Goal: Task Accomplishment & Management: Complete application form

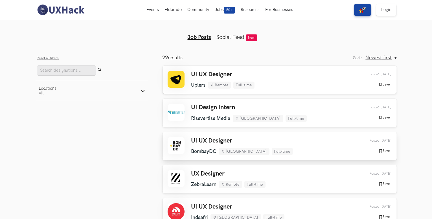
click at [247, 145] on div "UI UX Designer BombayDC Mumbai Full-time BombayDC Mumbai Full-time 1 day ago" at bounding box center [241, 146] width 101 height 18
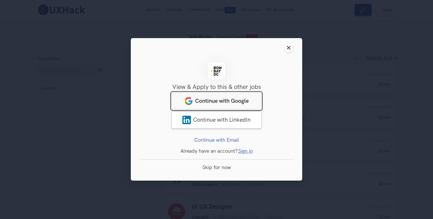
click at [233, 107] on link "Continue with Google" at bounding box center [216, 100] width 90 height 17
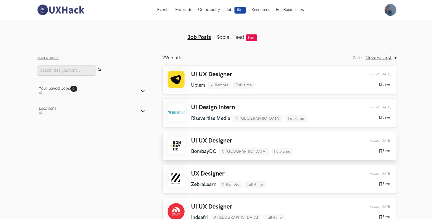
click at [264, 157] on link "UI UX Designer [GEOGRAPHIC_DATA] [GEOGRAPHIC_DATA] Full-time [GEOGRAPHIC_DATA] …" at bounding box center [279, 146] width 234 height 28
click at [218, 168] on link "UX Designer ZebraLearn Remote Full-time ZebraLearn Remote Full-time [DATE] Post…" at bounding box center [279, 179] width 234 height 28
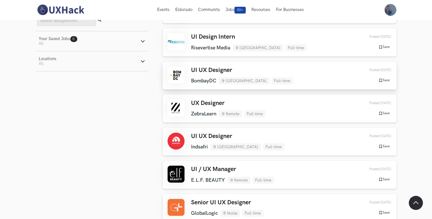
scroll to position [71, 0]
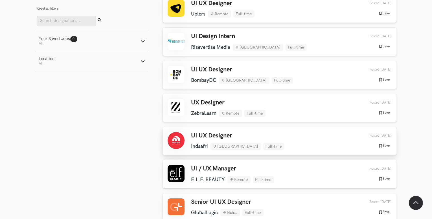
click at [260, 140] on div "UI UX Designer Indsafri [GEOGRAPHIC_DATA] Full-time Indsafri [GEOGRAPHIC_DATA] …" at bounding box center [279, 141] width 224 height 18
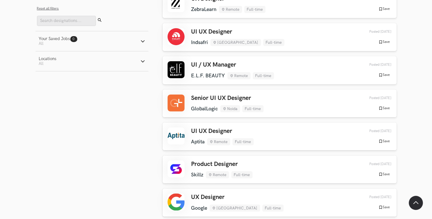
scroll to position [176, 0]
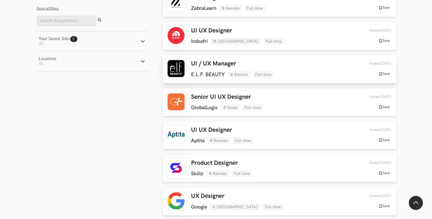
click at [295, 78] on div "UI / UX Manager E.L.F. BEAUTY Remote Full-time E.L.F. BEAUTY Remote Full-time […" at bounding box center [279, 69] width 224 height 18
